Goal: Navigation & Orientation: Go to known website

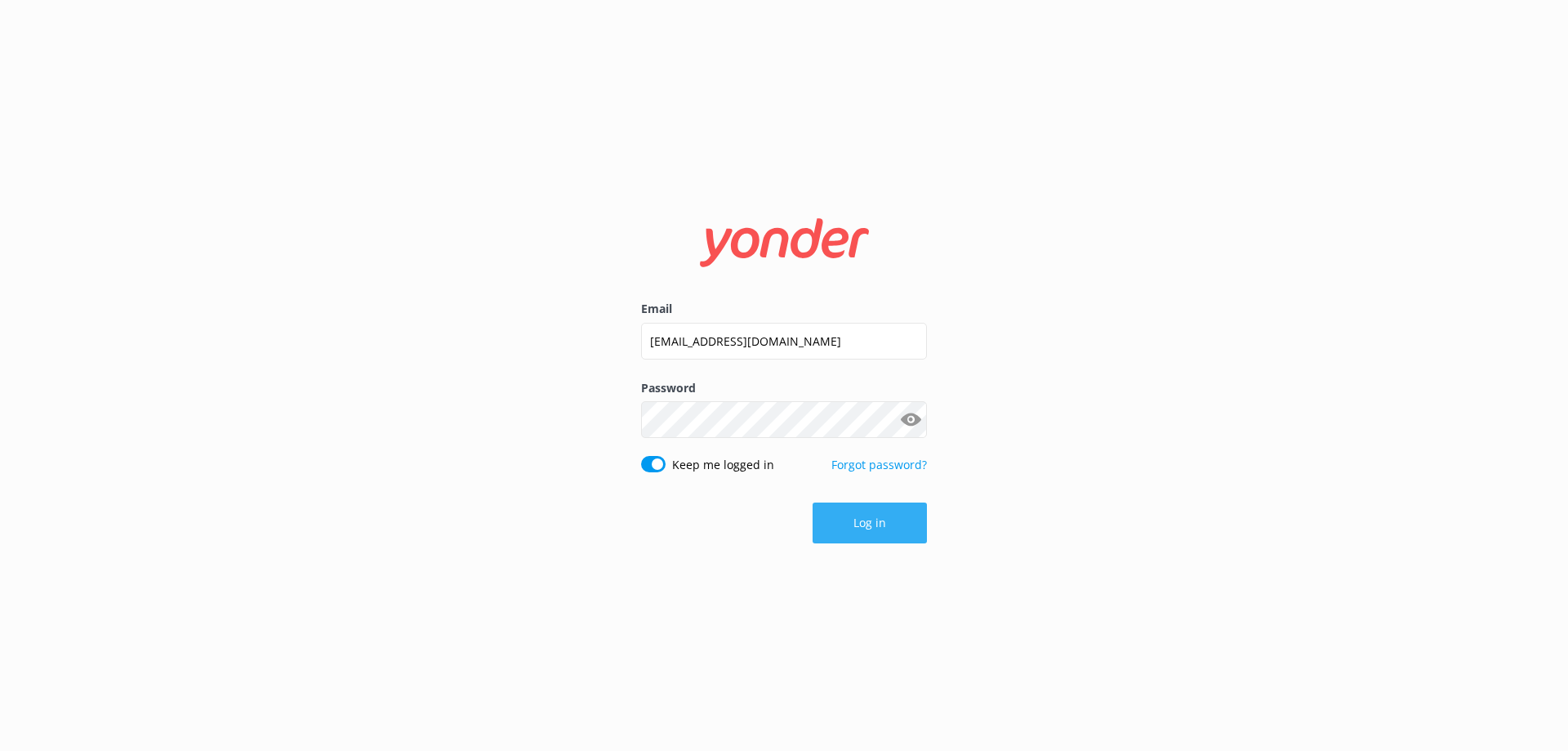
click at [864, 521] on button "Log in" at bounding box center [869, 523] width 115 height 41
